Goal: Transaction & Acquisition: Purchase product/service

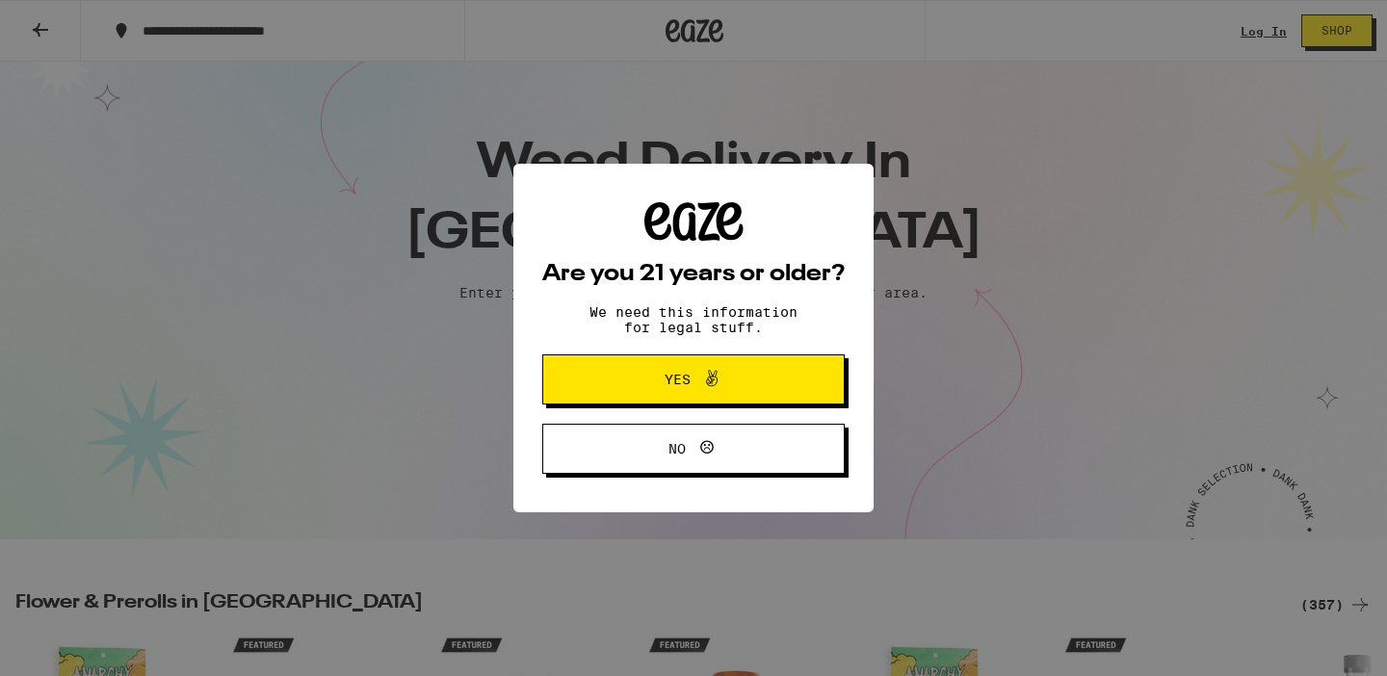
click at [726, 366] on button "Yes" at bounding box center [693, 379] width 302 height 50
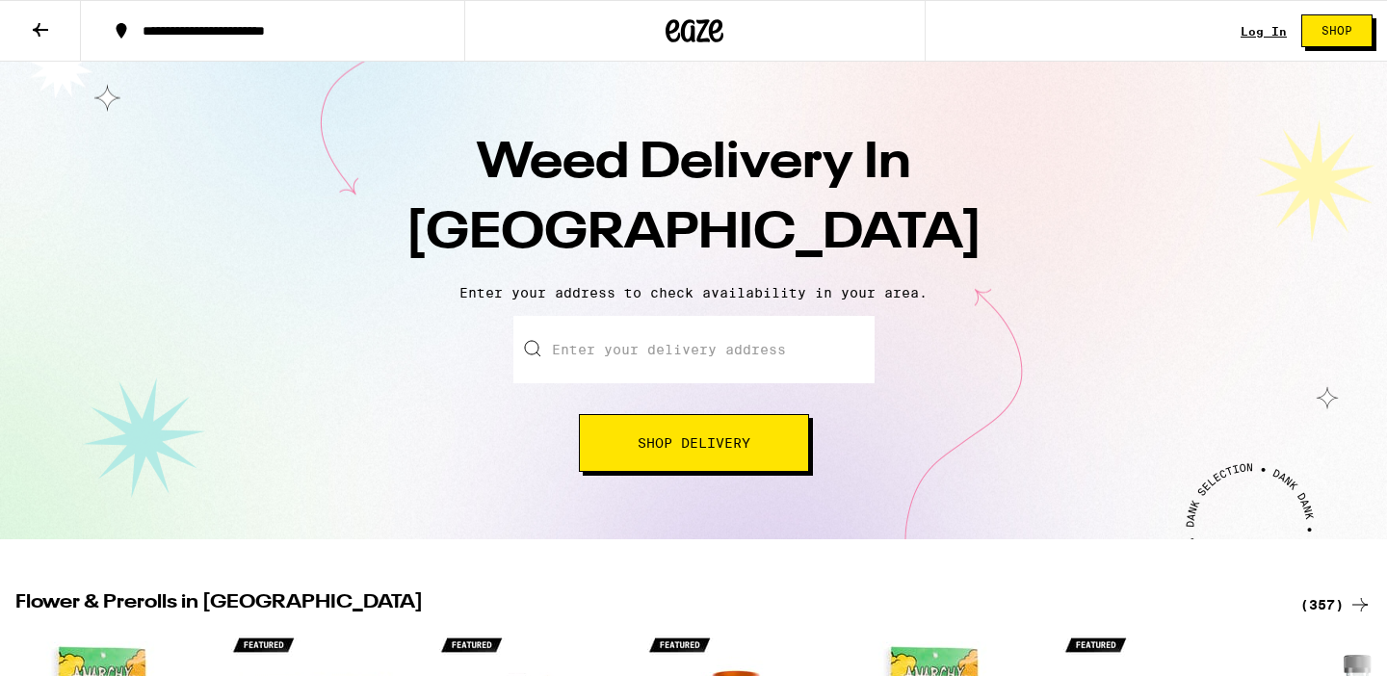
click at [697, 372] on input "Enter your delivery address" at bounding box center [693, 349] width 361 height 67
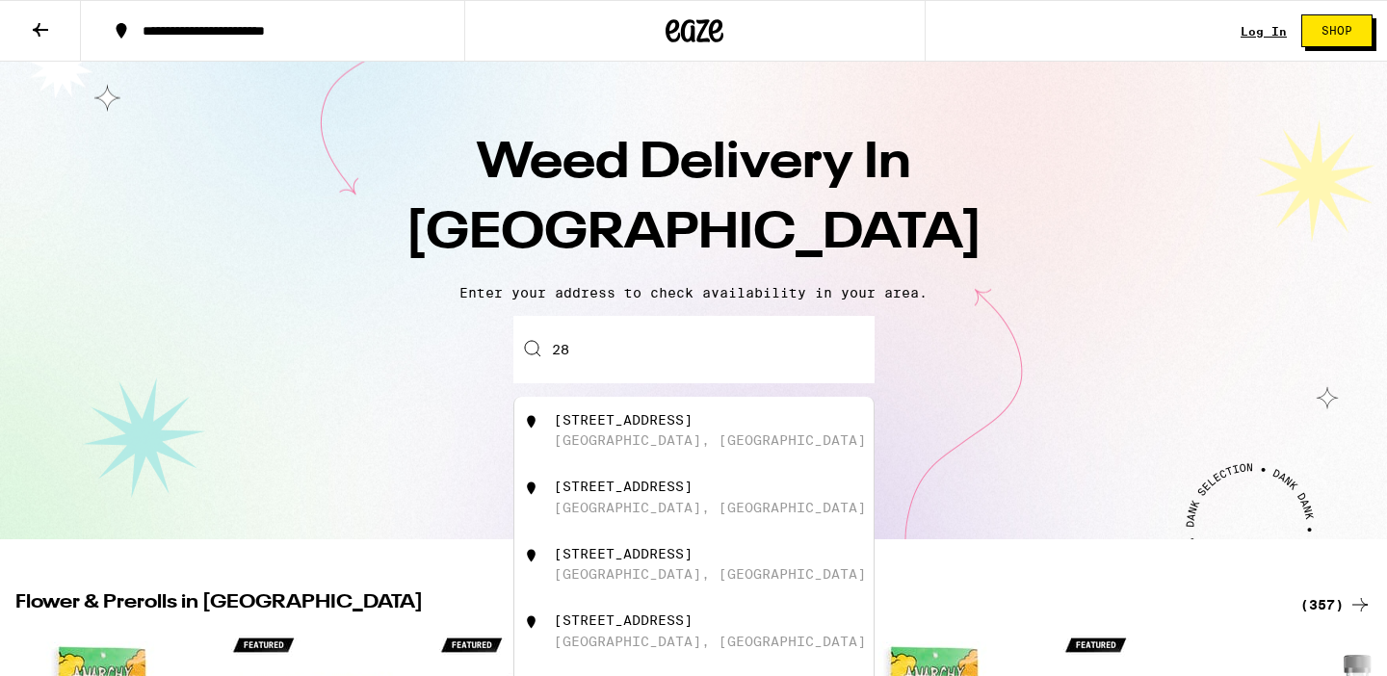
type input "2"
click at [680, 438] on div "[GEOGRAPHIC_DATA], [GEOGRAPHIC_DATA]" at bounding box center [710, 439] width 312 height 15
type input "[STREET_ADDRESS]"
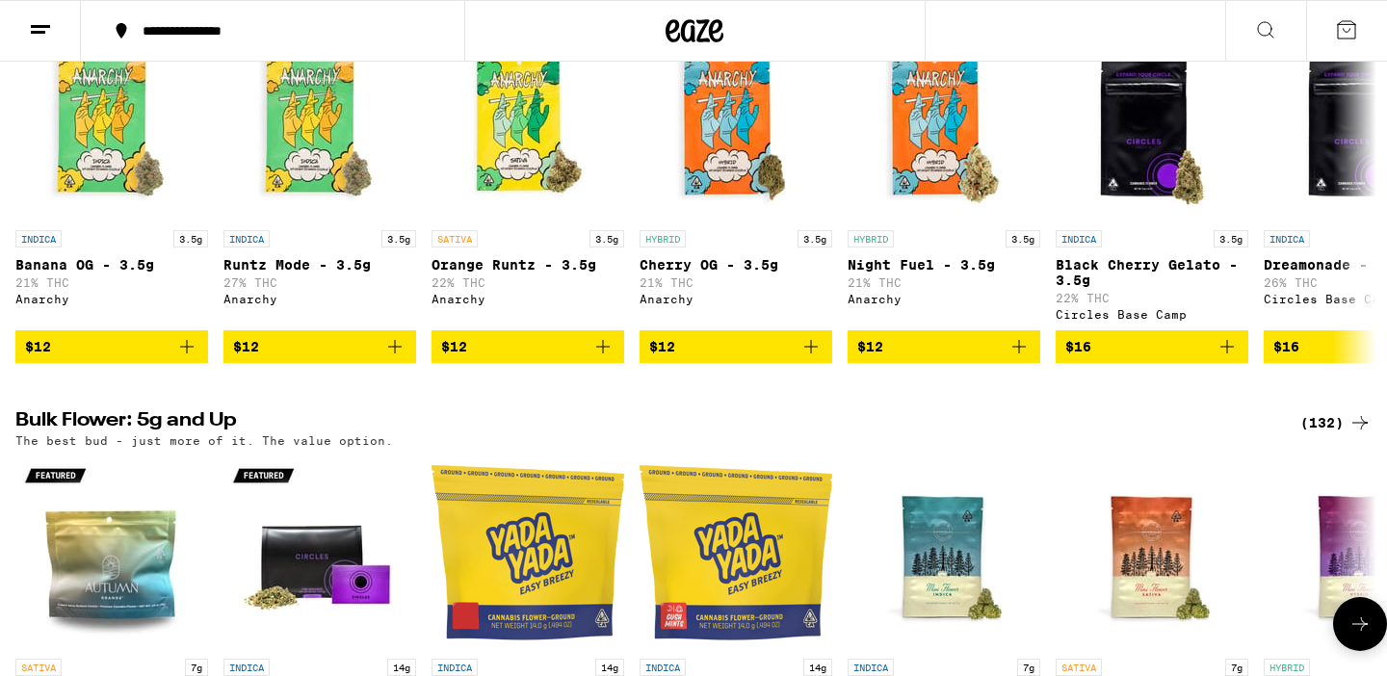
scroll to position [1574, 0]
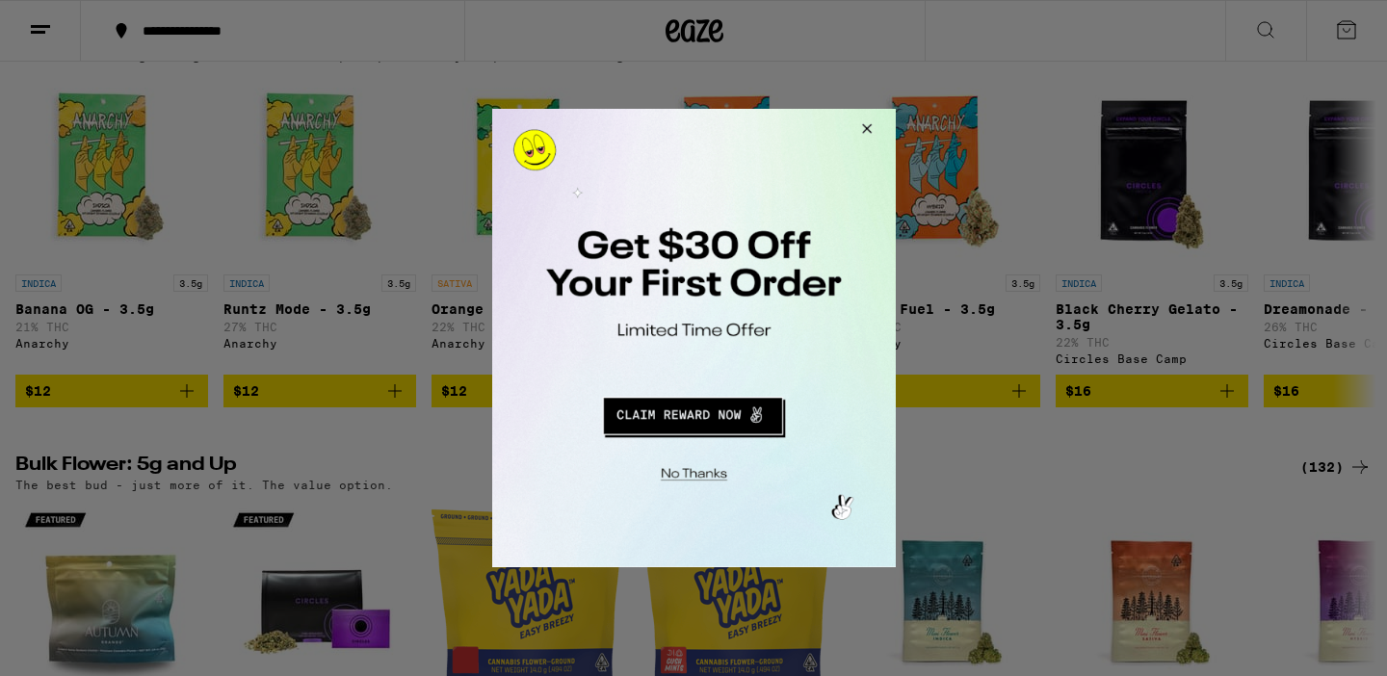
click at [751, 429] on button "Redirect to URL" at bounding box center [691, 413] width 335 height 46
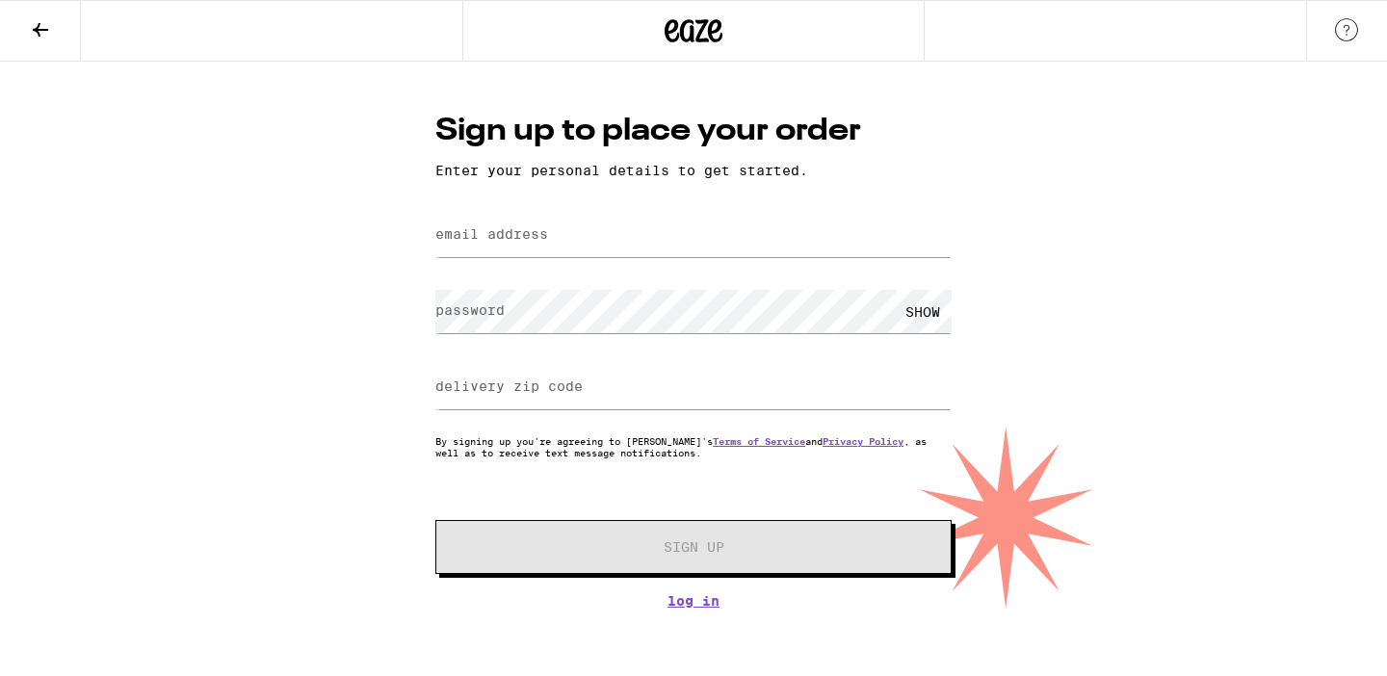
click at [49, 34] on icon at bounding box center [40, 29] width 23 height 23
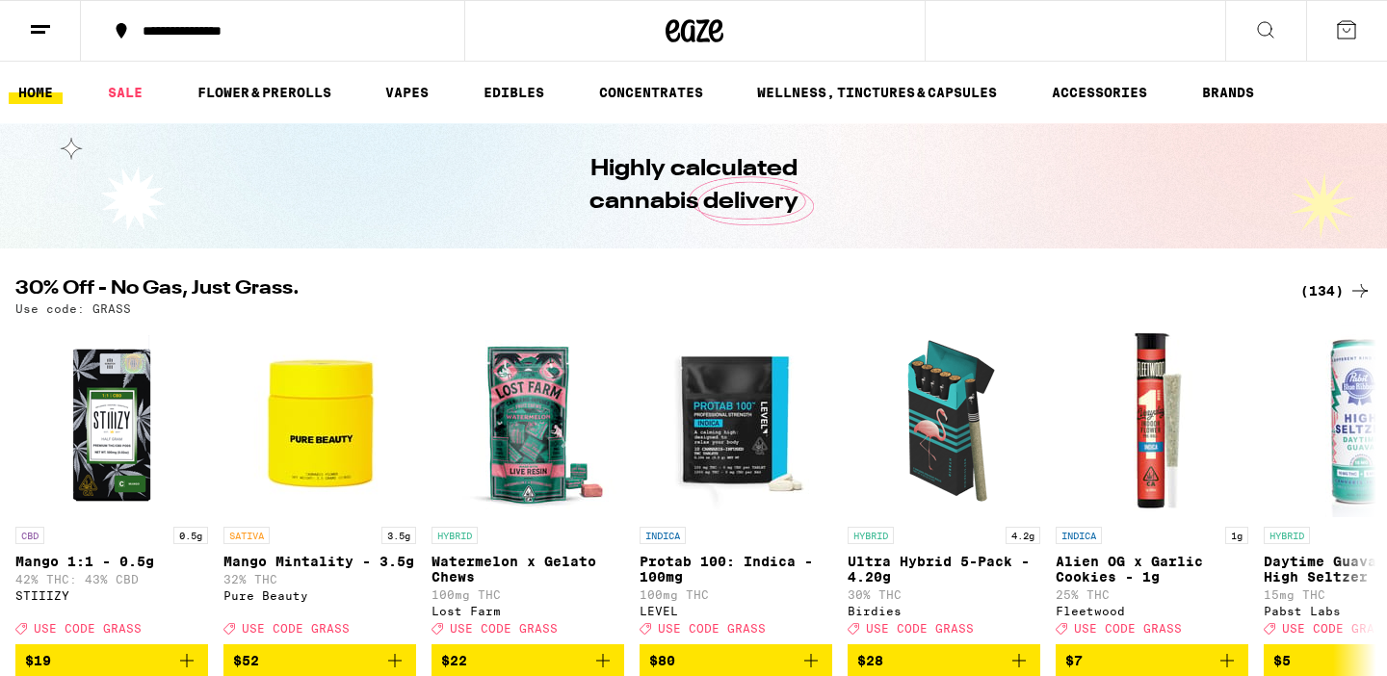
click at [1271, 18] on icon at bounding box center [1265, 29] width 23 height 23
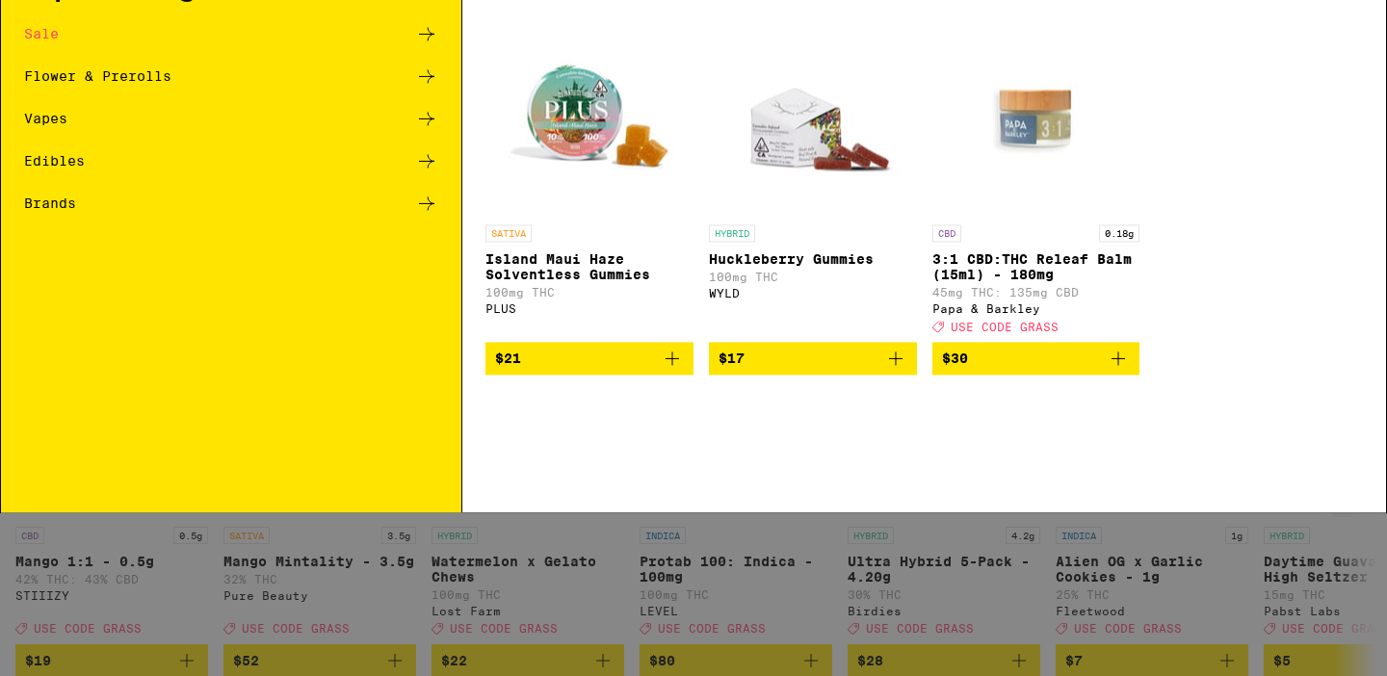
click at [56, 215] on div "Vapes" at bounding box center [45, 221] width 43 height 13
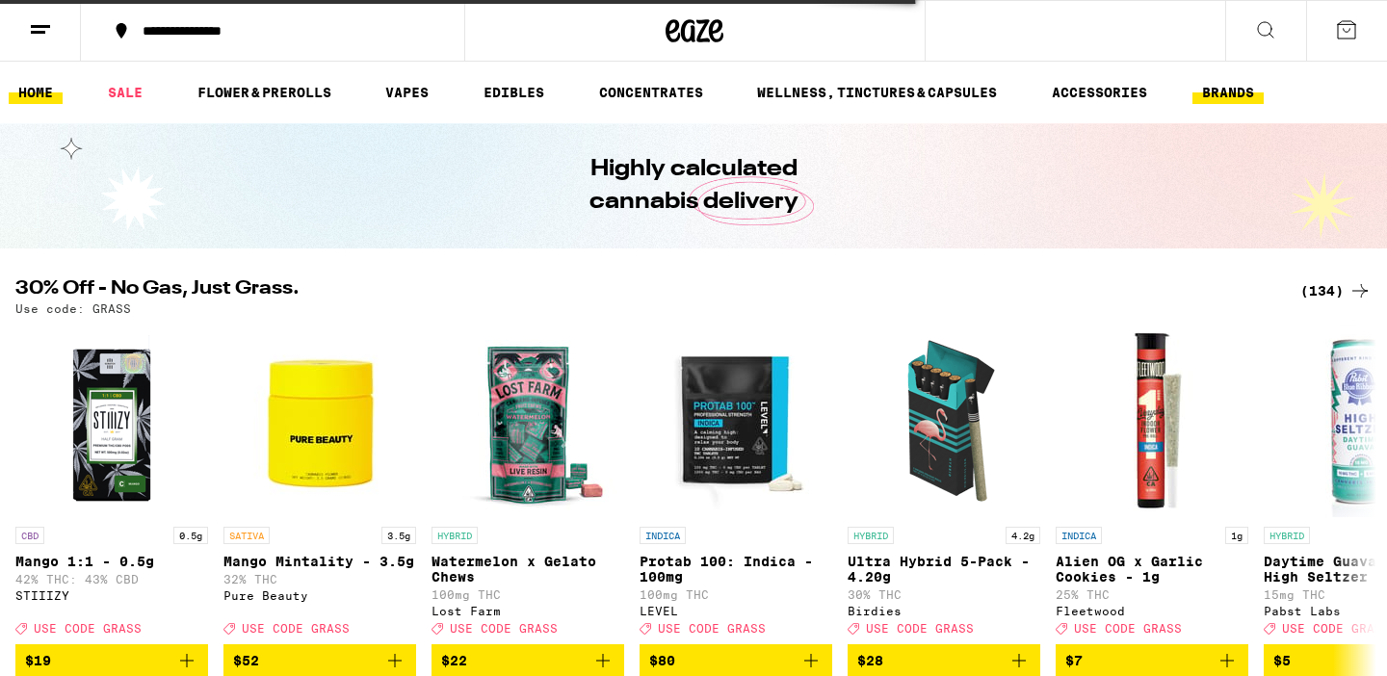
click at [1231, 93] on link "BRANDS" at bounding box center [1227, 92] width 71 height 23
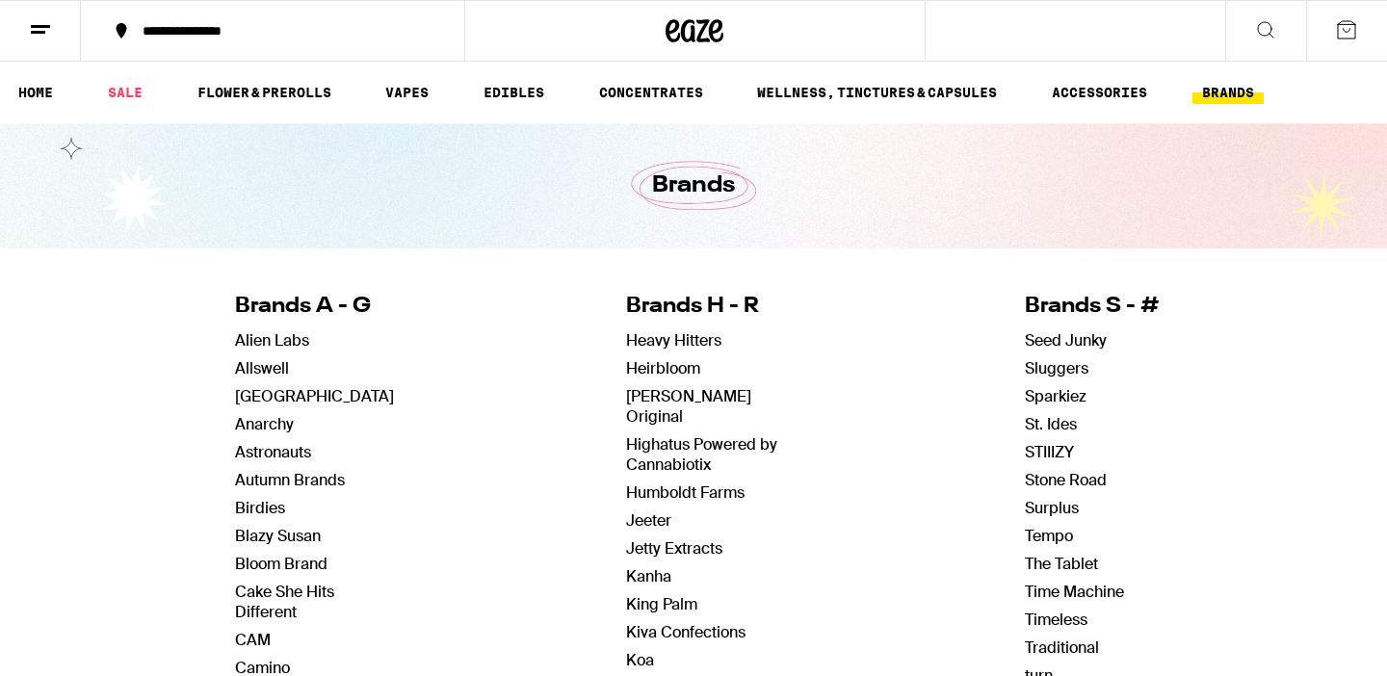
click at [418, 106] on ul "HOME SALE FLOWER & PREROLLS VAPES EDIBLES CONCENTRATES WELLNESS, TINCTURES & CA…" at bounding box center [693, 93] width 1387 height 62
click at [418, 97] on link "VAPES" at bounding box center [407, 92] width 63 height 23
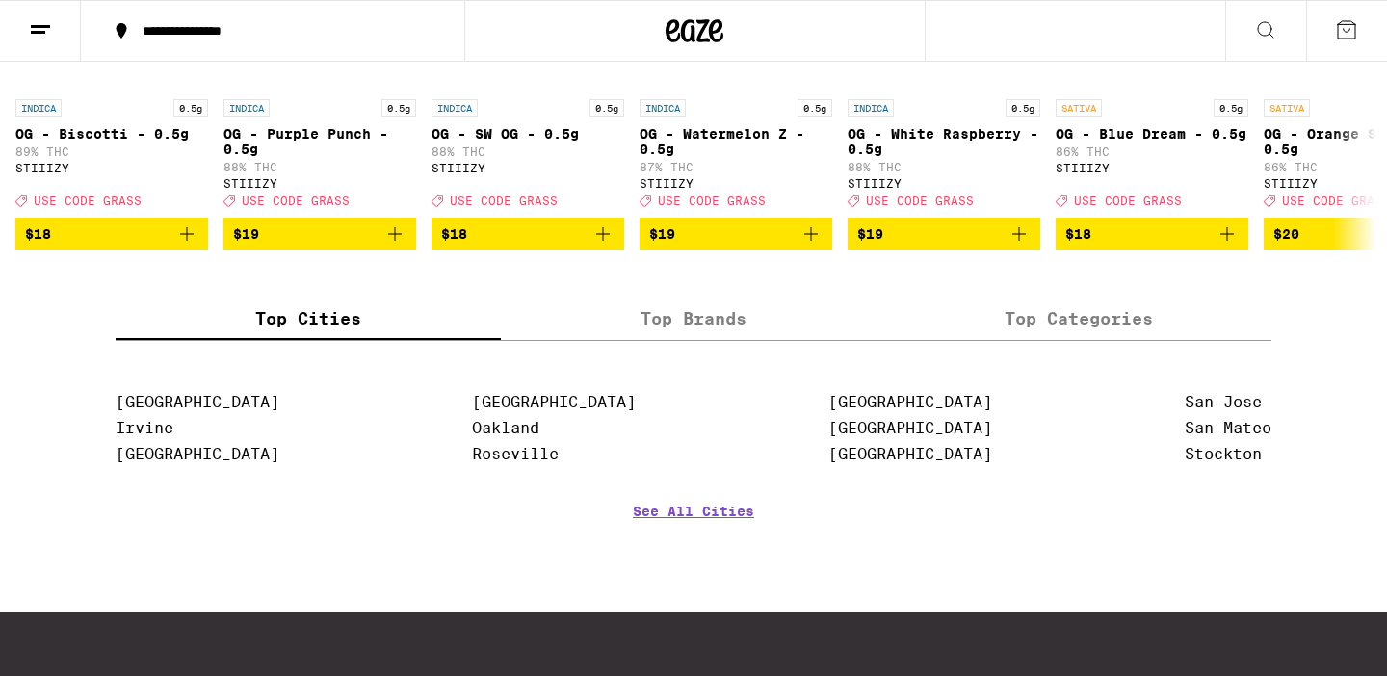
scroll to position [2004, 0]
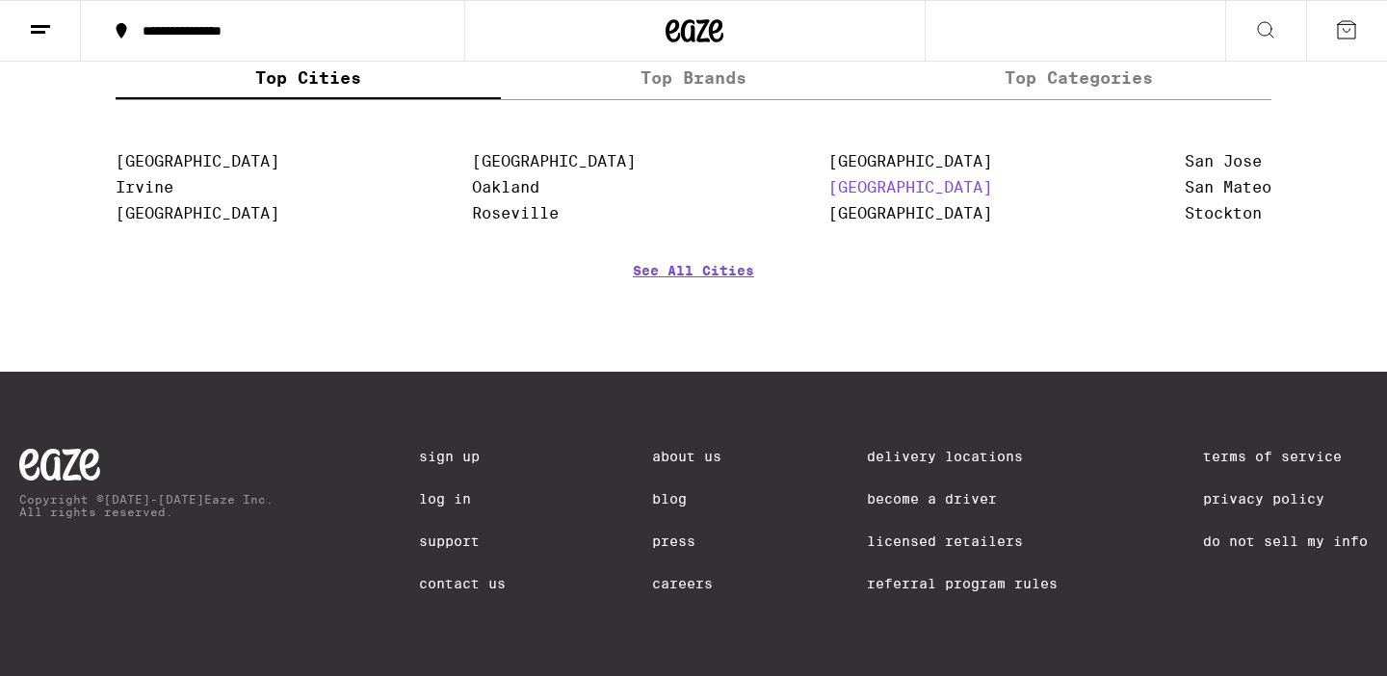
click at [845, 179] on link "[GEOGRAPHIC_DATA]" at bounding box center [910, 187] width 164 height 18
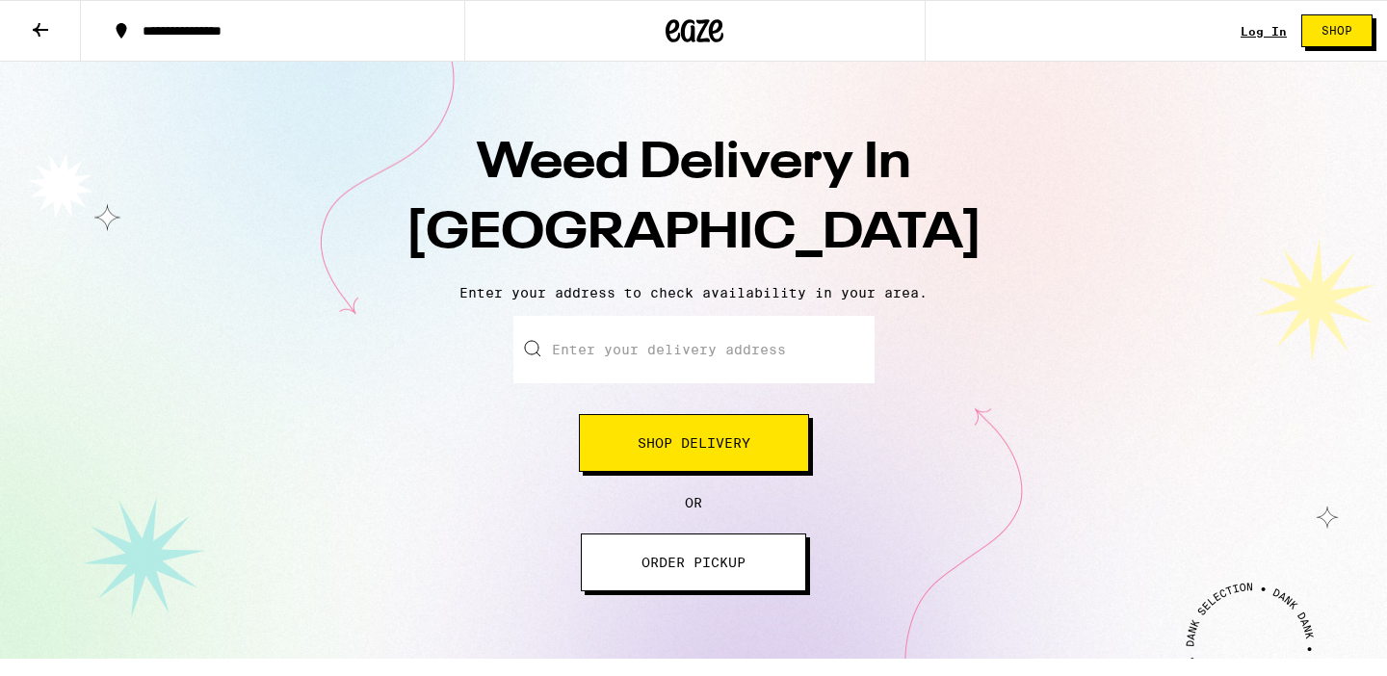
click at [684, 450] on span "Shop Delivery" at bounding box center [693, 442] width 113 height 13
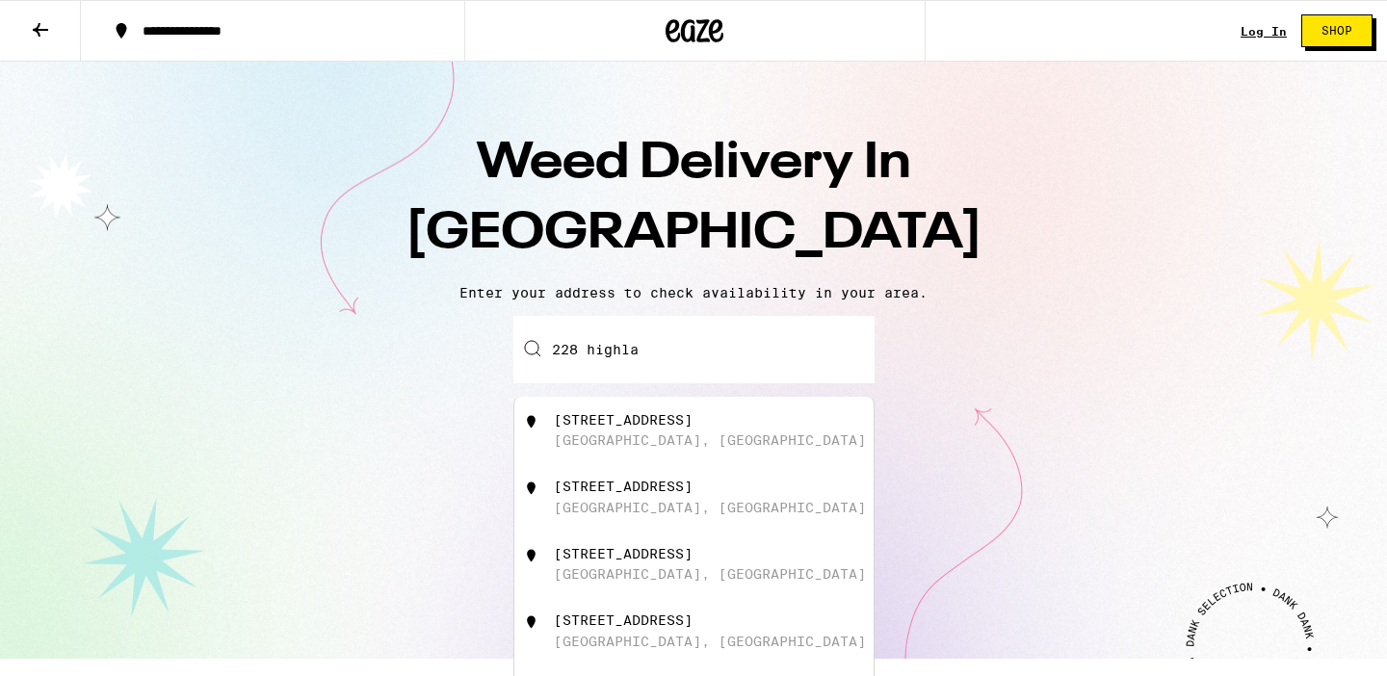
click at [664, 428] on div "[STREET_ADDRESS]" at bounding box center [623, 419] width 139 height 15
type input "[STREET_ADDRESS]"
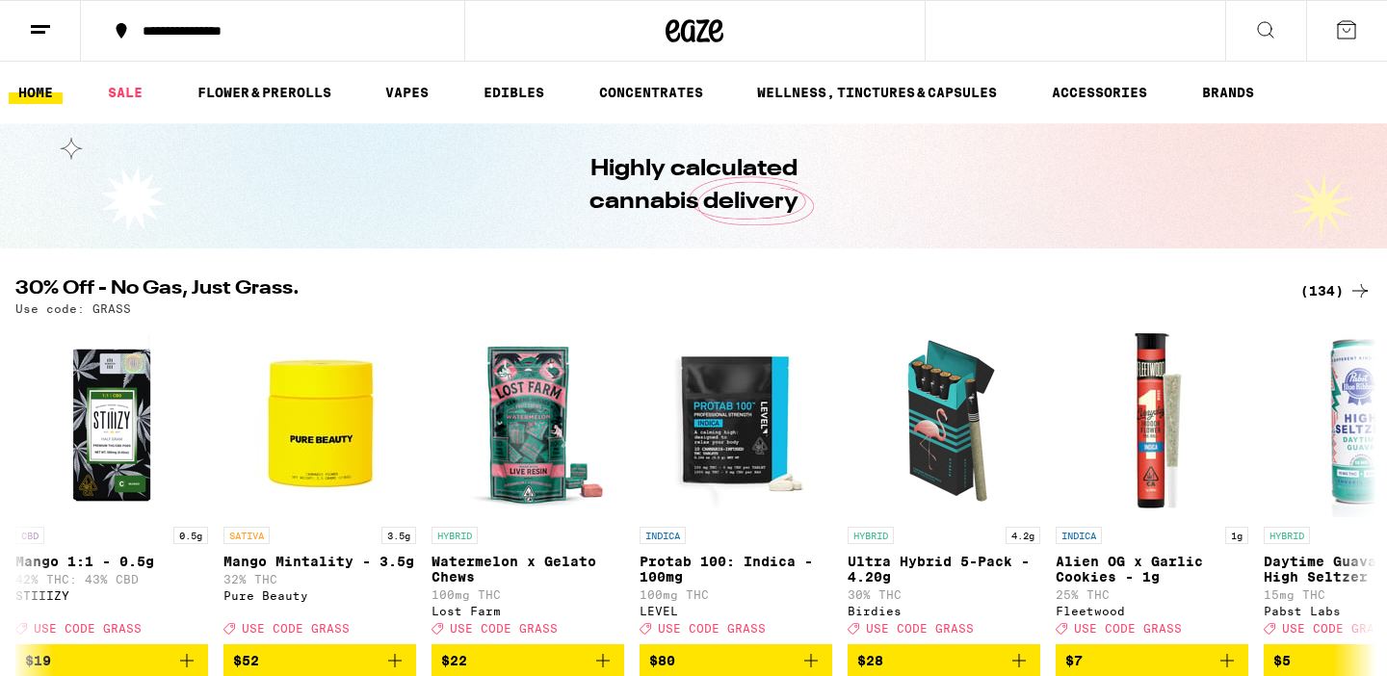
drag, startPoint x: 693, startPoint y: 431, endPoint x: 730, endPoint y: 304, distance: 132.3
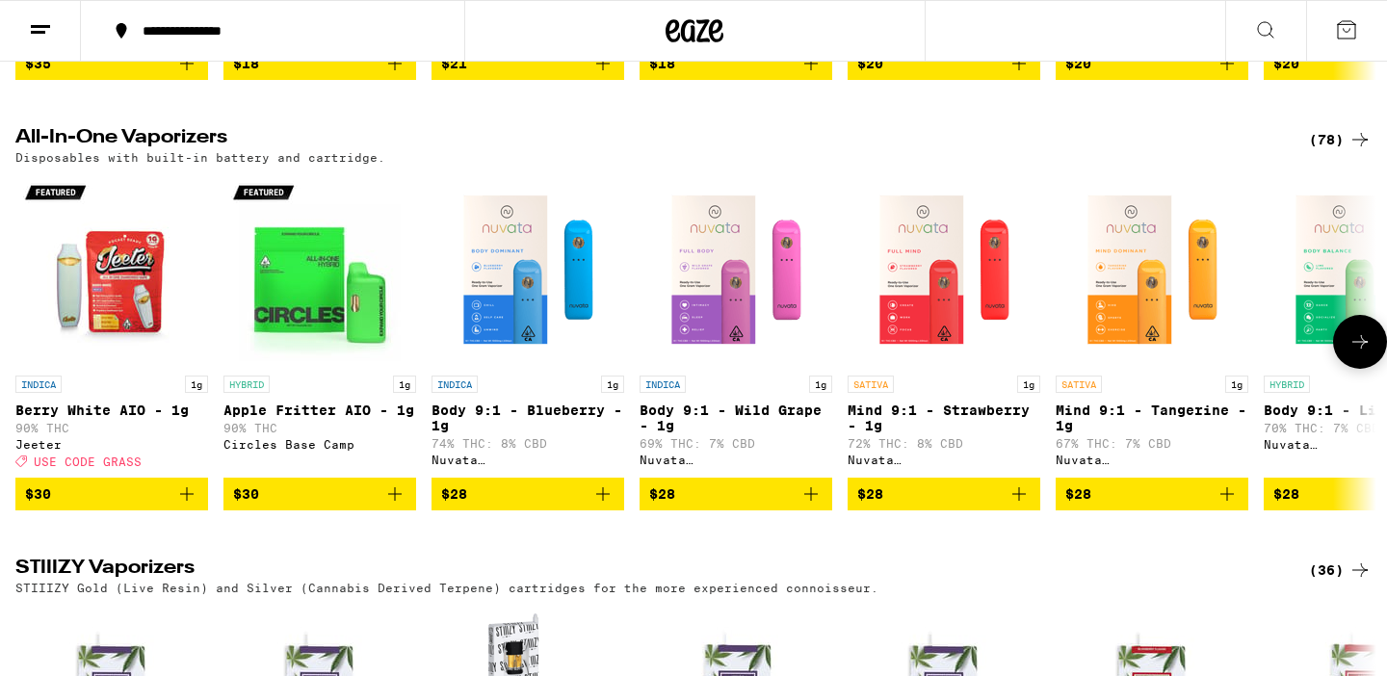
scroll to position [2744, 0]
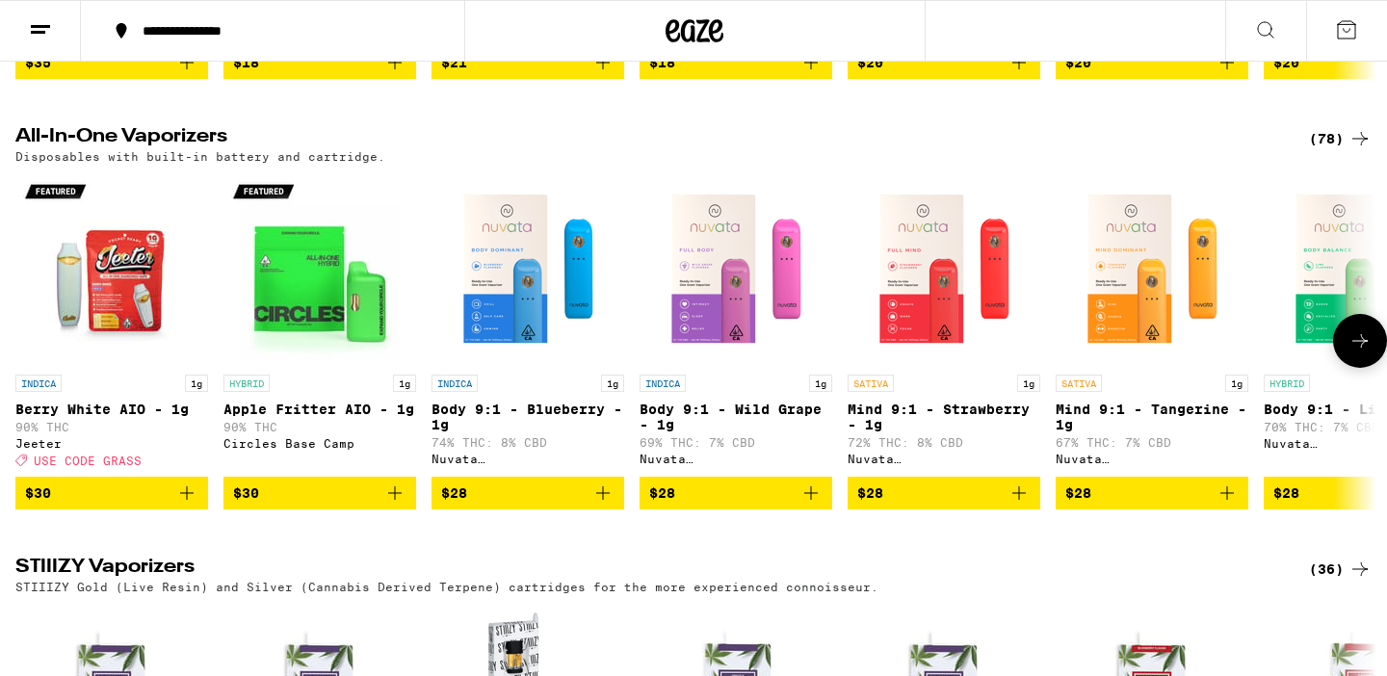
click at [181, 505] on icon "Add to bag" at bounding box center [186, 492] width 23 height 23
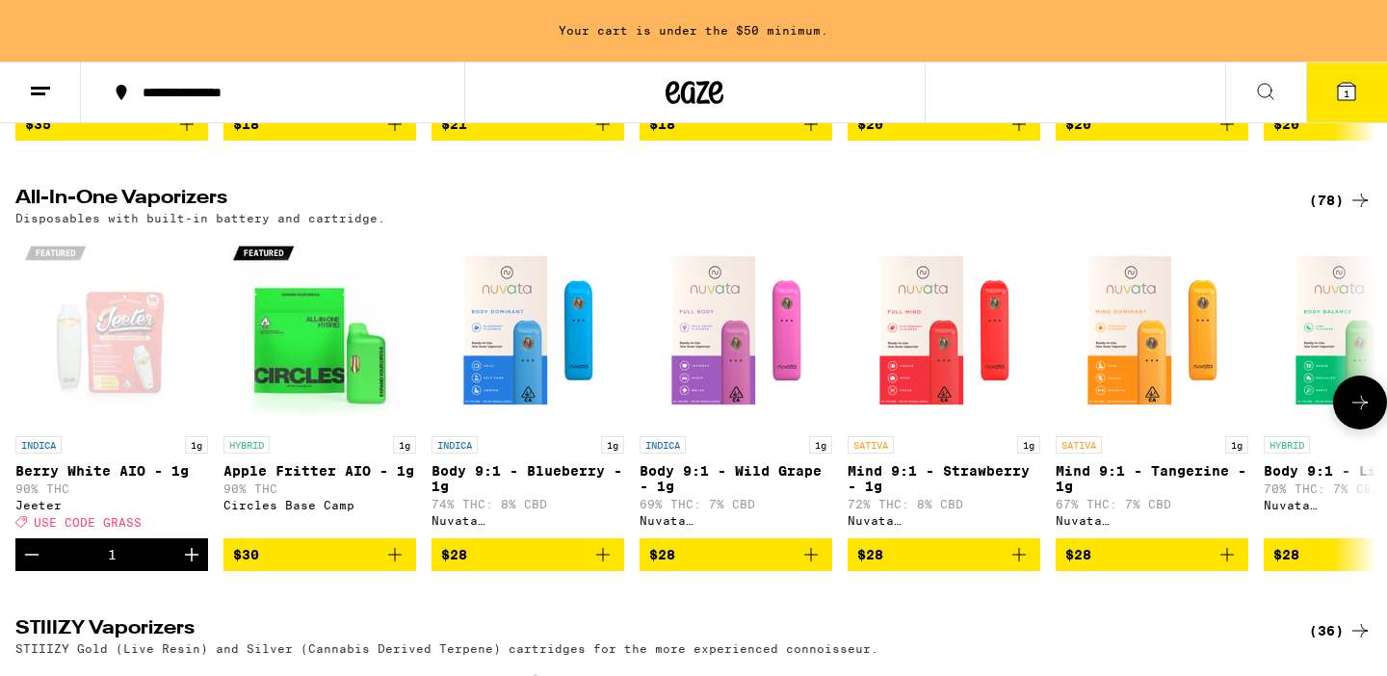
scroll to position [2805, 0]
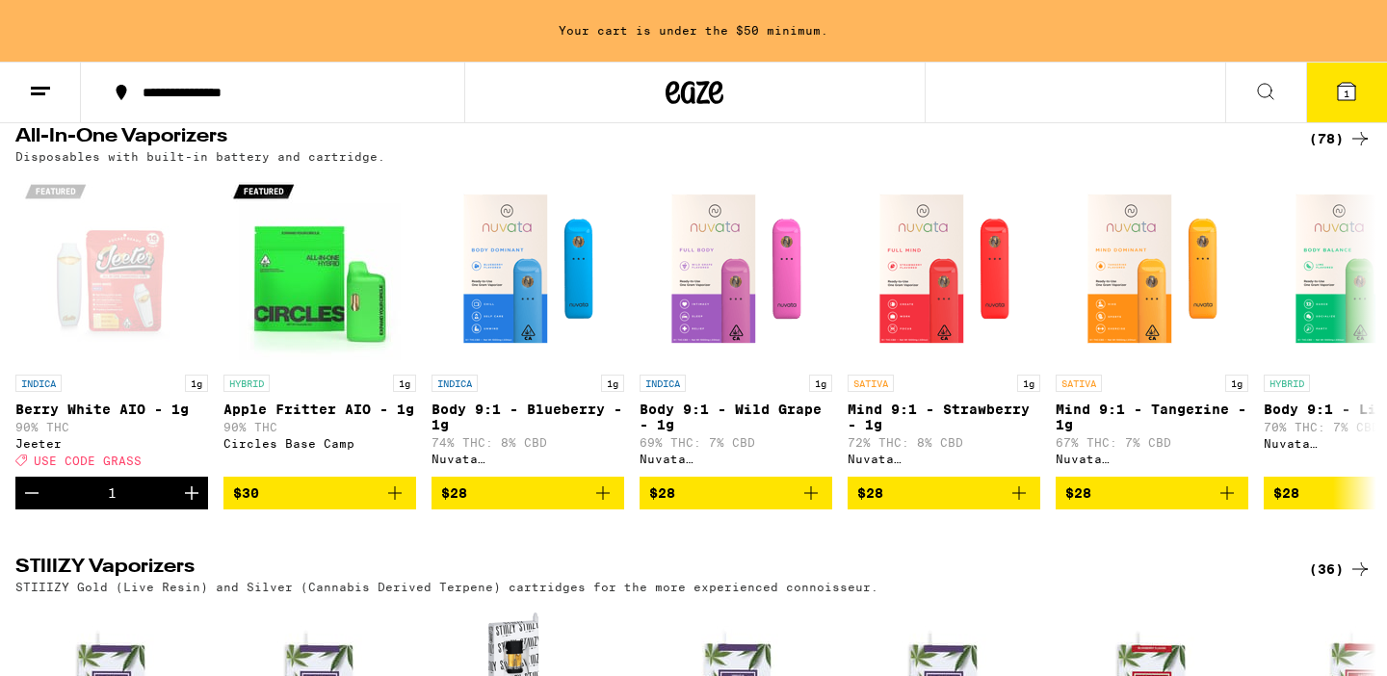
click at [1351, 85] on icon at bounding box center [1346, 91] width 17 height 17
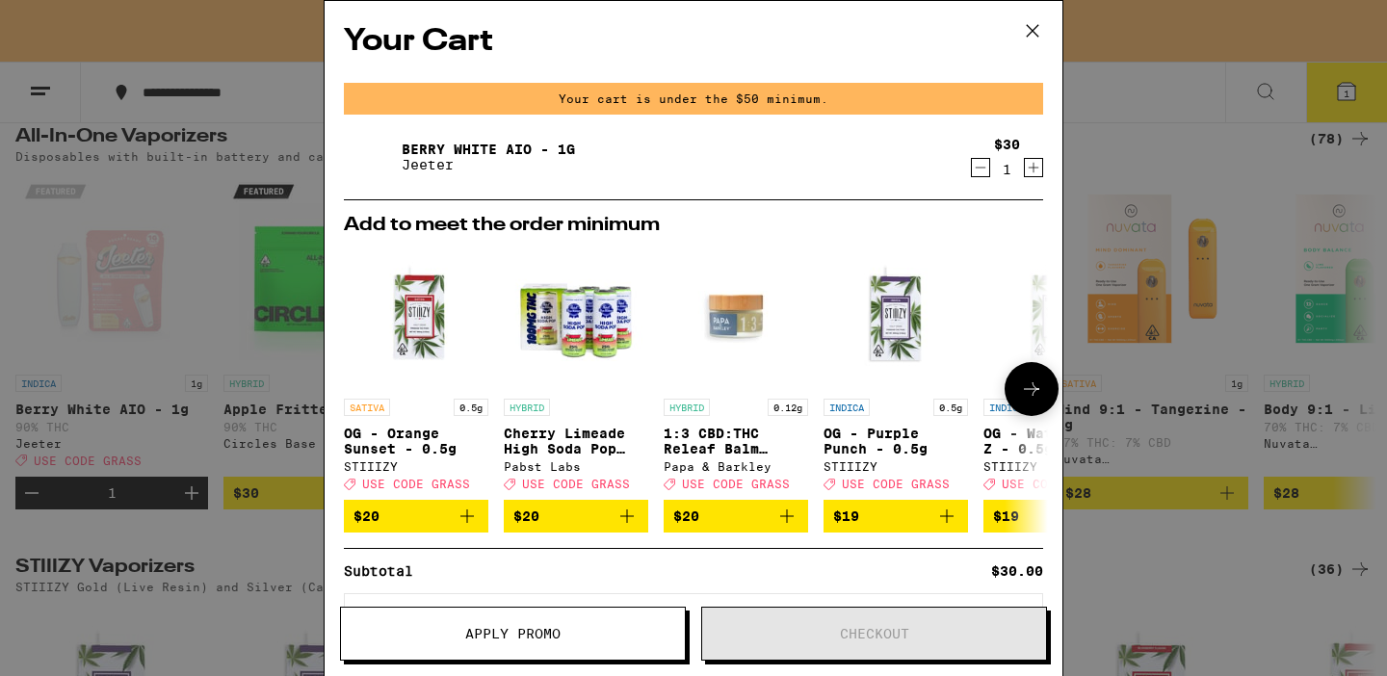
scroll to position [91, 0]
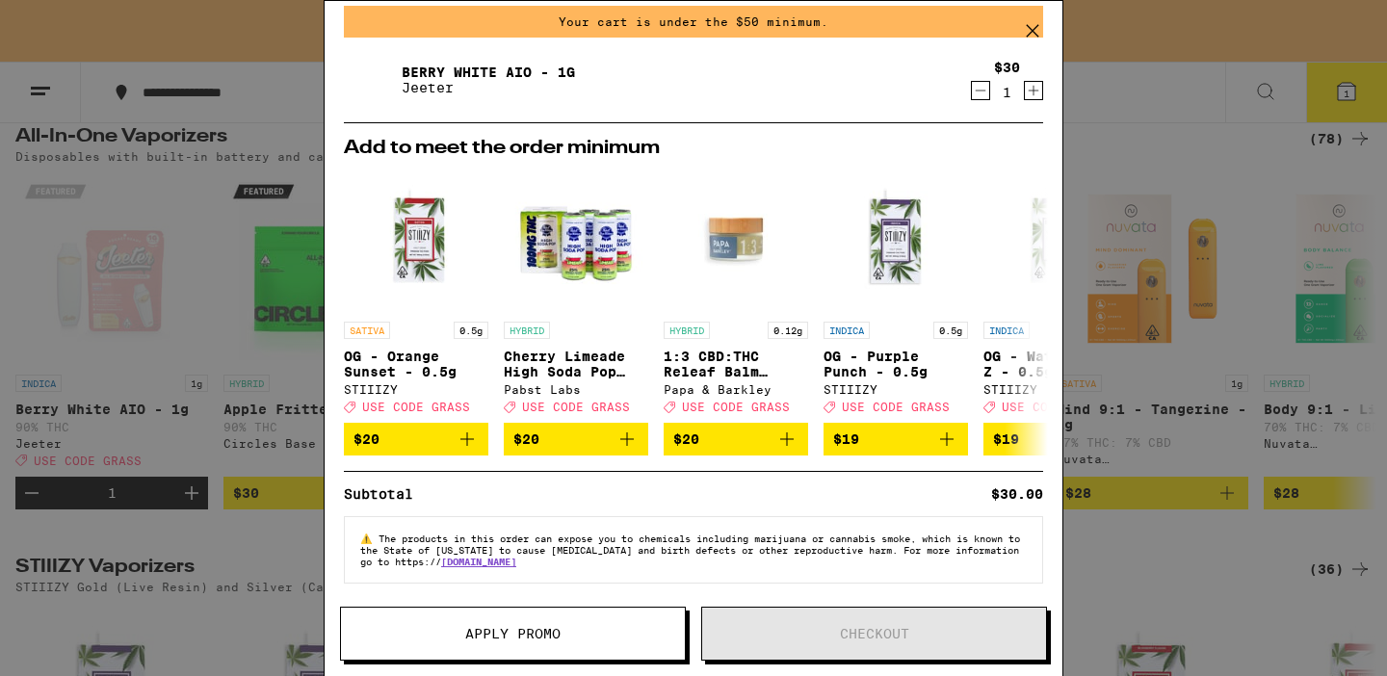
click at [545, 627] on span "Apply Promo" at bounding box center [512, 633] width 95 height 13
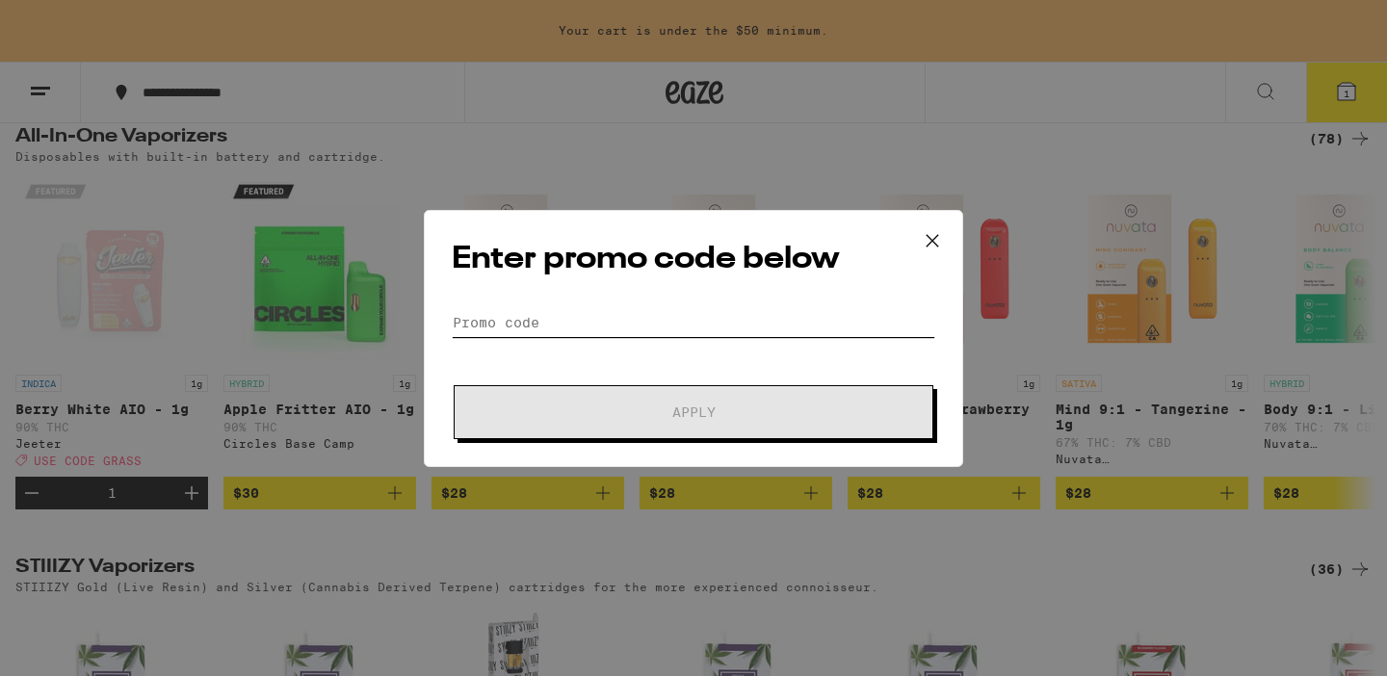
click at [626, 312] on input "Promo Code" at bounding box center [693, 322] width 483 height 29
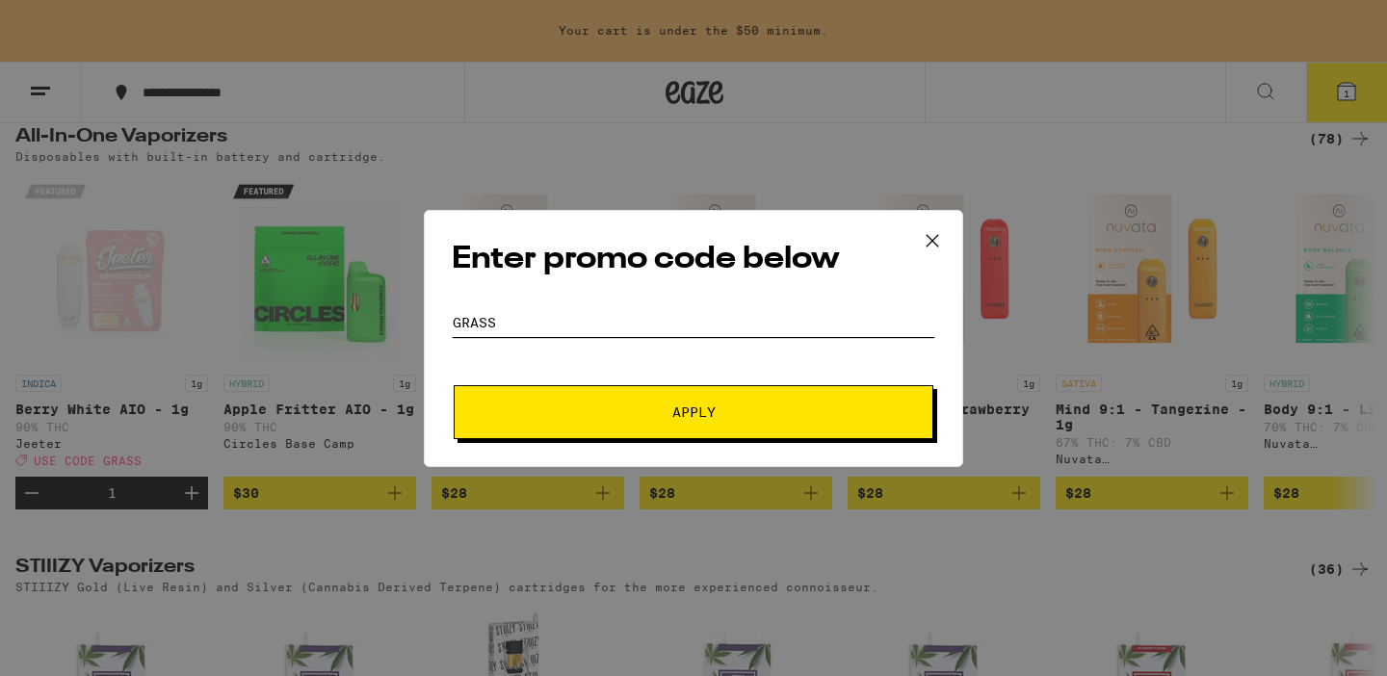
type input "grass"
click at [454, 385] on button "Apply" at bounding box center [694, 412] width 480 height 54
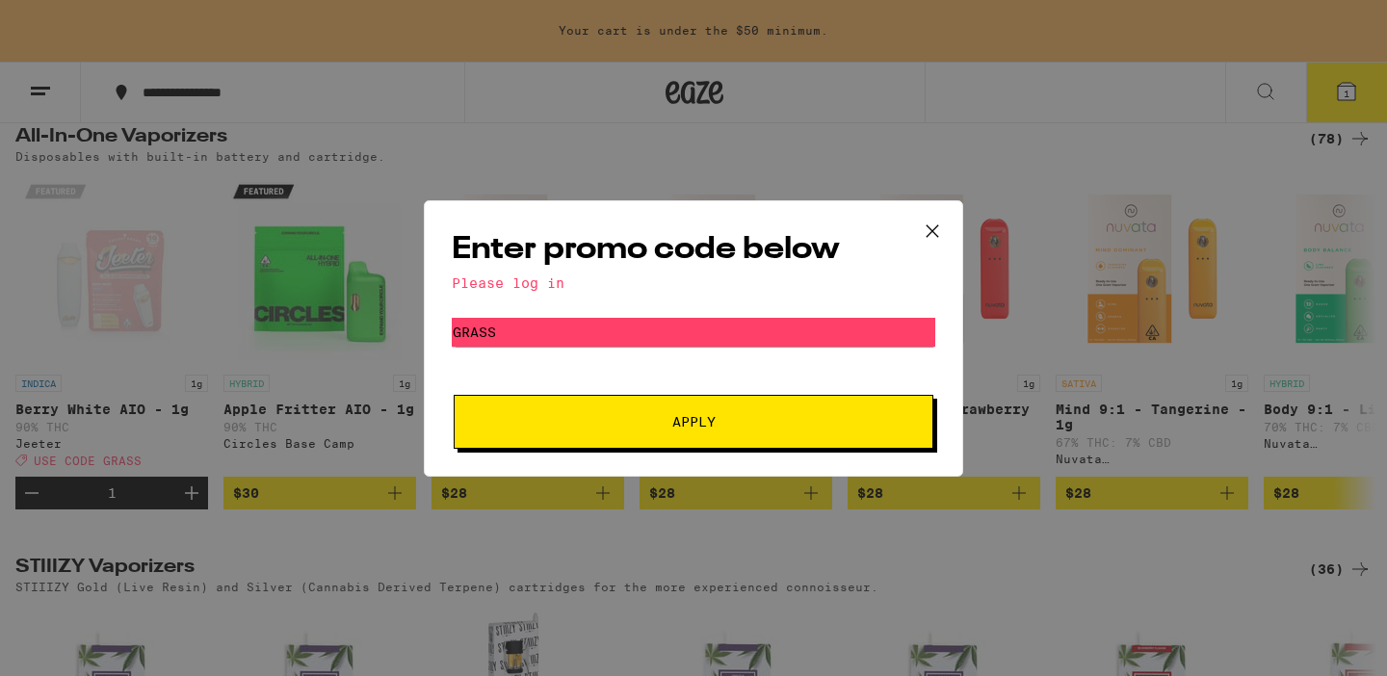
click at [672, 428] on span "Apply" at bounding box center [693, 421] width 43 height 13
click at [933, 238] on icon at bounding box center [932, 231] width 29 height 29
